Goal: Subscribe to service/newsletter

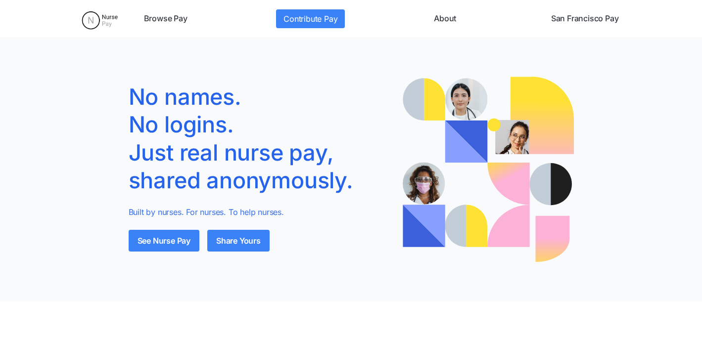
click at [573, 13] on link "San Francisco Pay" at bounding box center [585, 18] width 76 height 19
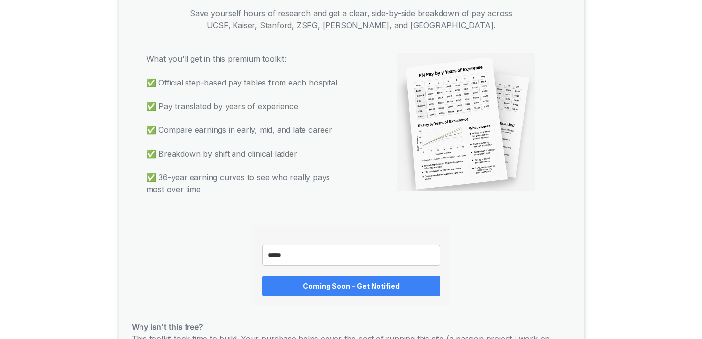
scroll to position [754, 0]
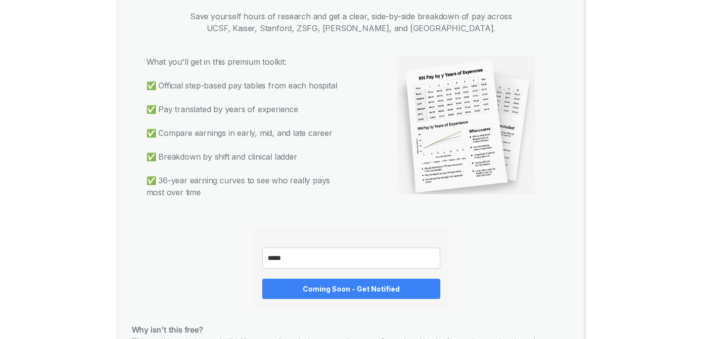
click at [286, 248] on input "email" at bounding box center [351, 258] width 178 height 21
type input "**********"
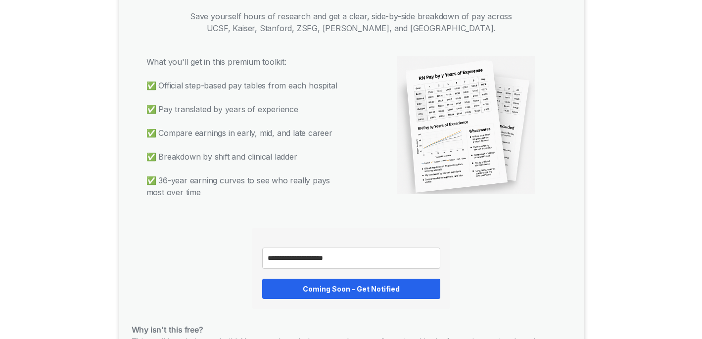
click at [331, 280] on button "Coming Soon - Get Notified" at bounding box center [351, 289] width 178 height 20
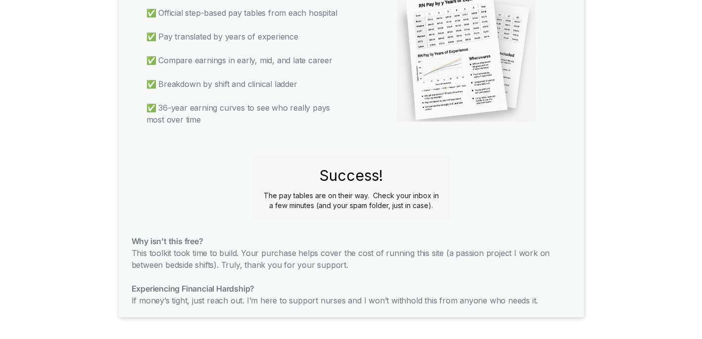
scroll to position [831, 0]
